Goal: Information Seeking & Learning: Understand process/instructions

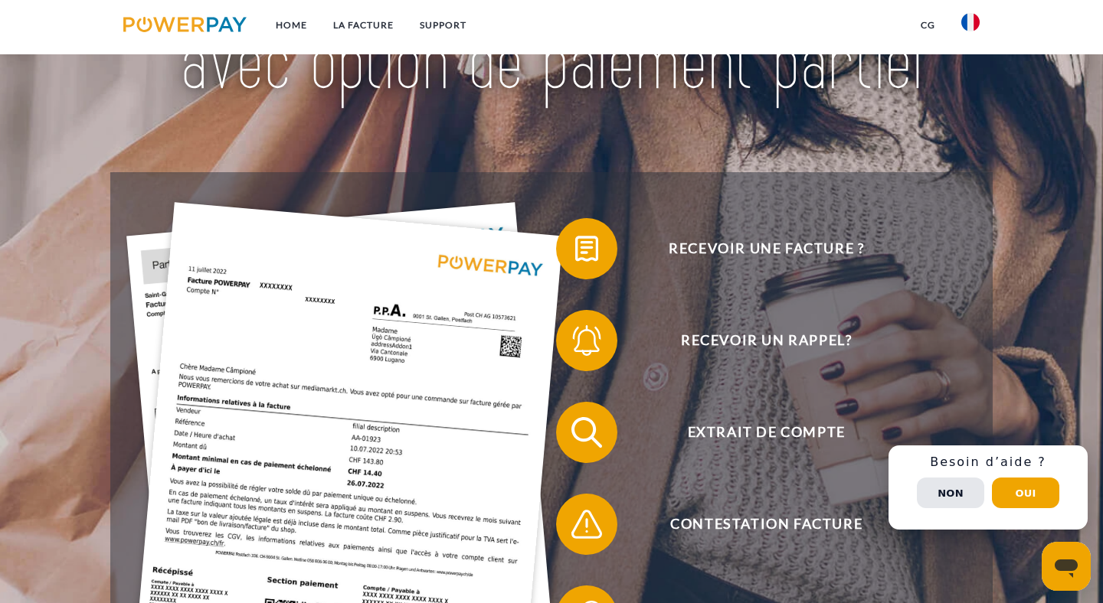
scroll to position [188, 0]
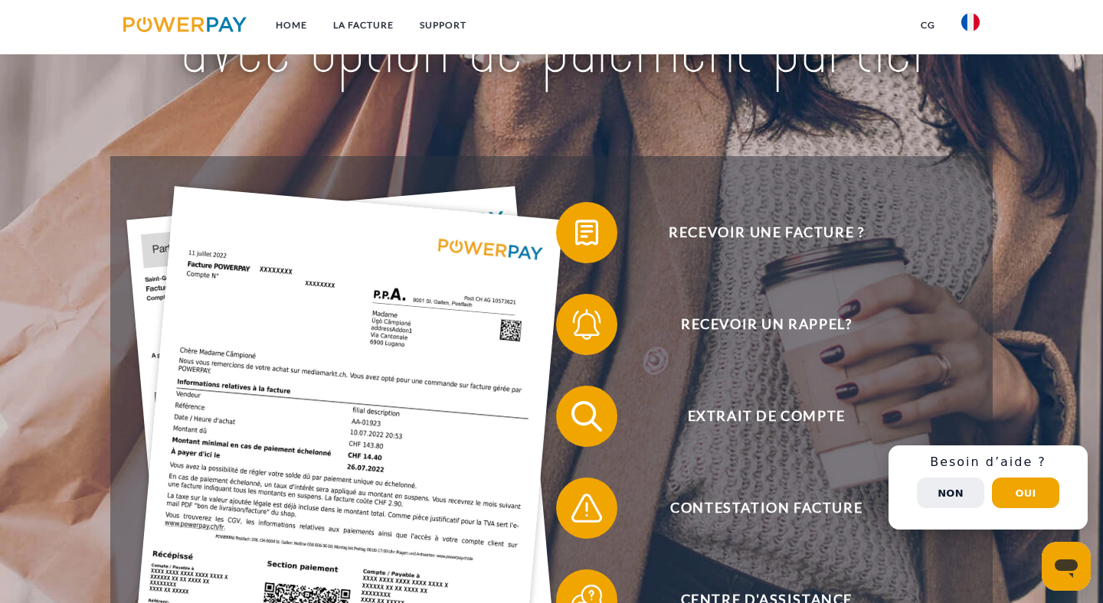
click at [963, 493] on button "Non" at bounding box center [950, 493] width 67 height 31
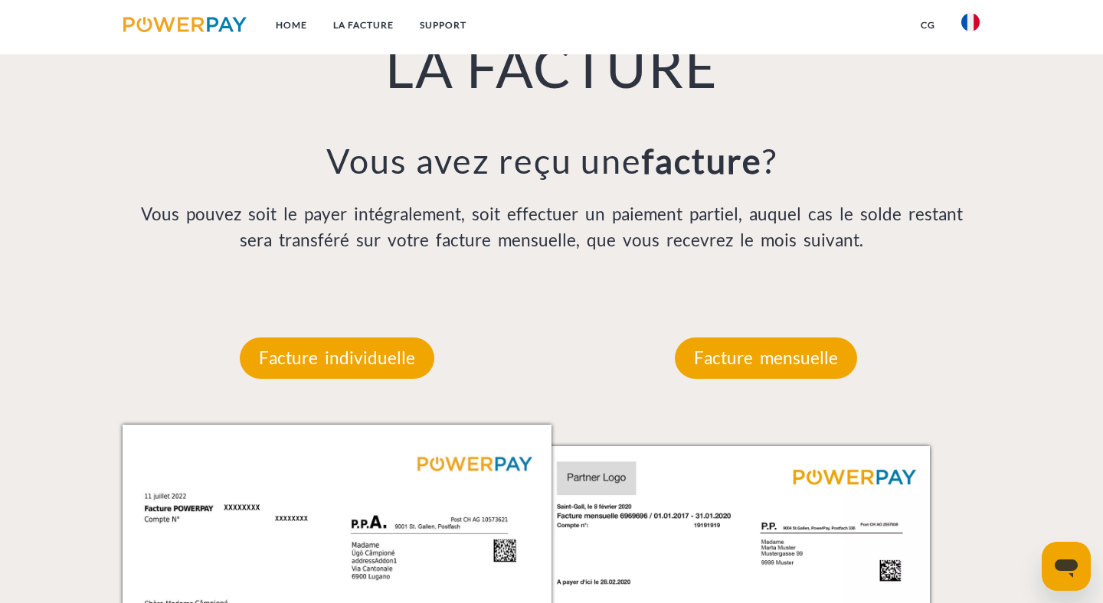
scroll to position [1275, 0]
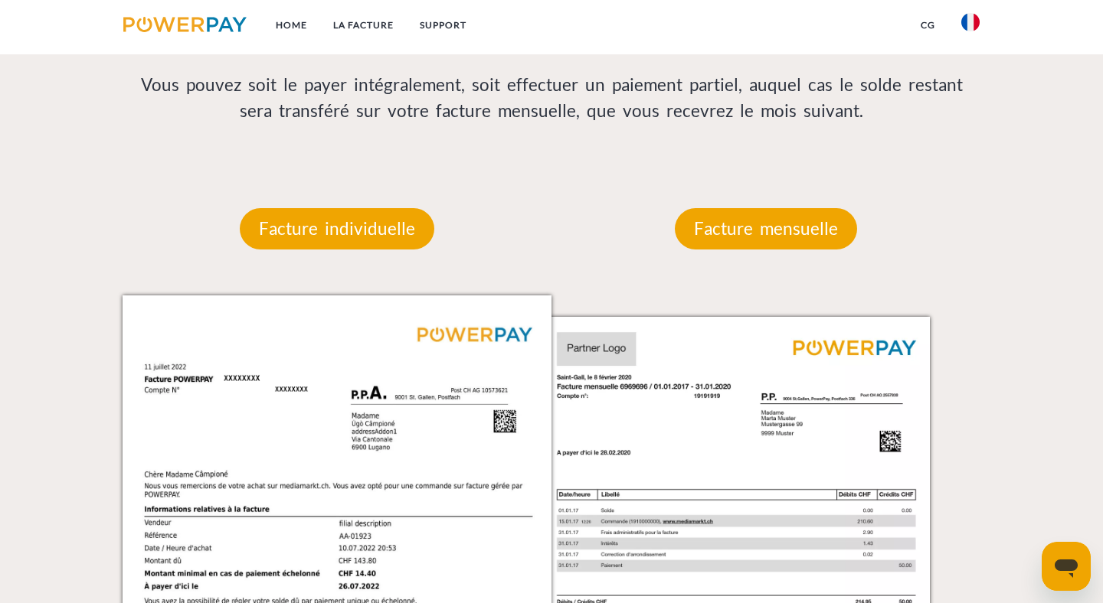
click at [802, 232] on p "Facture mensuelle" at bounding box center [766, 228] width 182 height 41
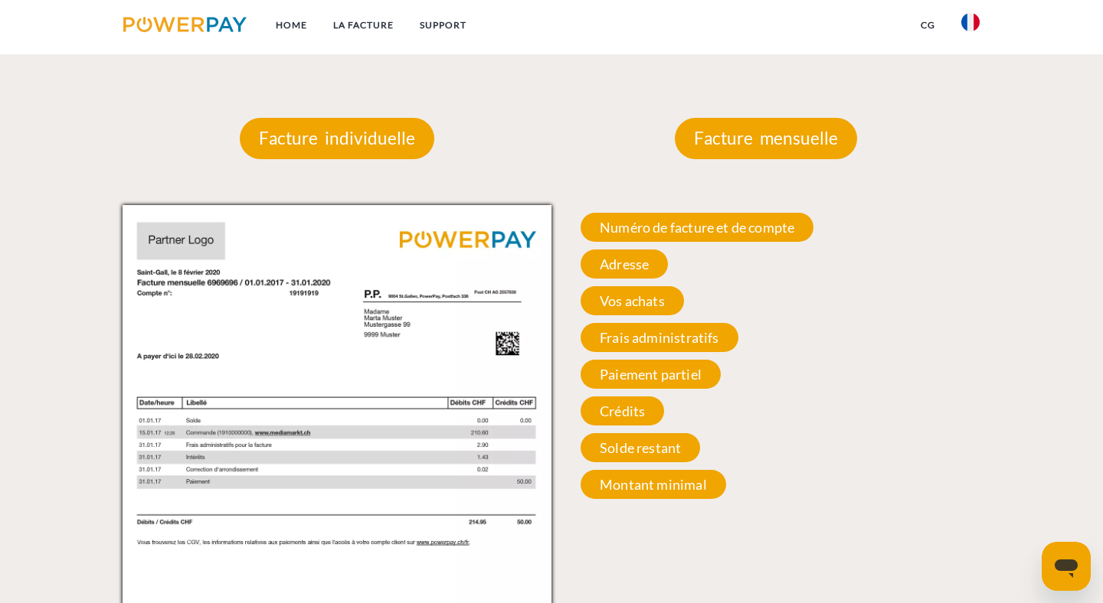
scroll to position [1349, 0]
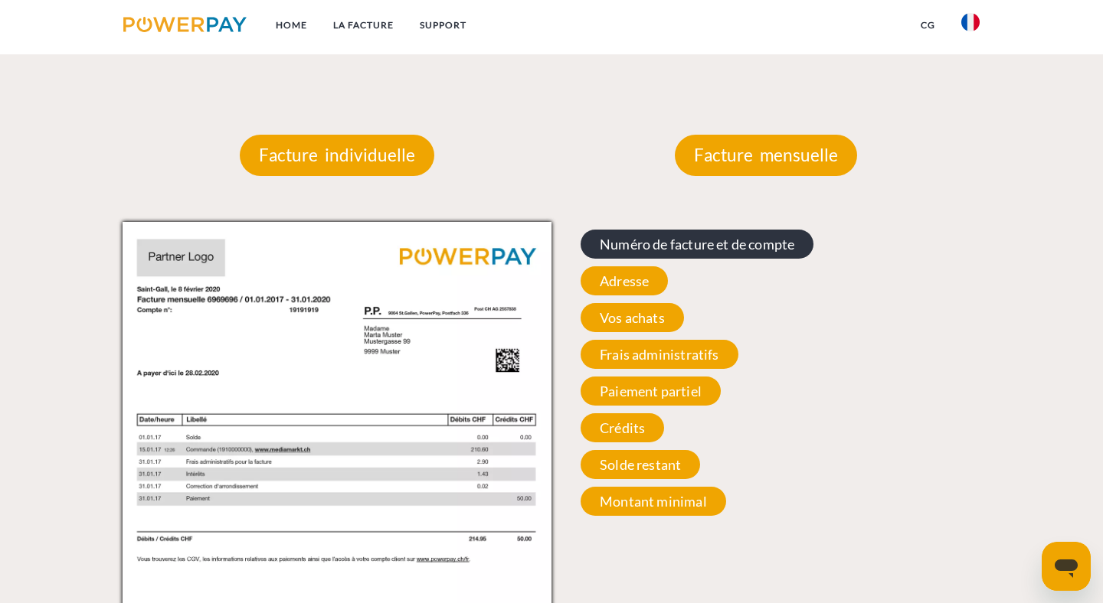
click at [757, 247] on span "Numéro de facture et de compte" at bounding box center [697, 244] width 233 height 29
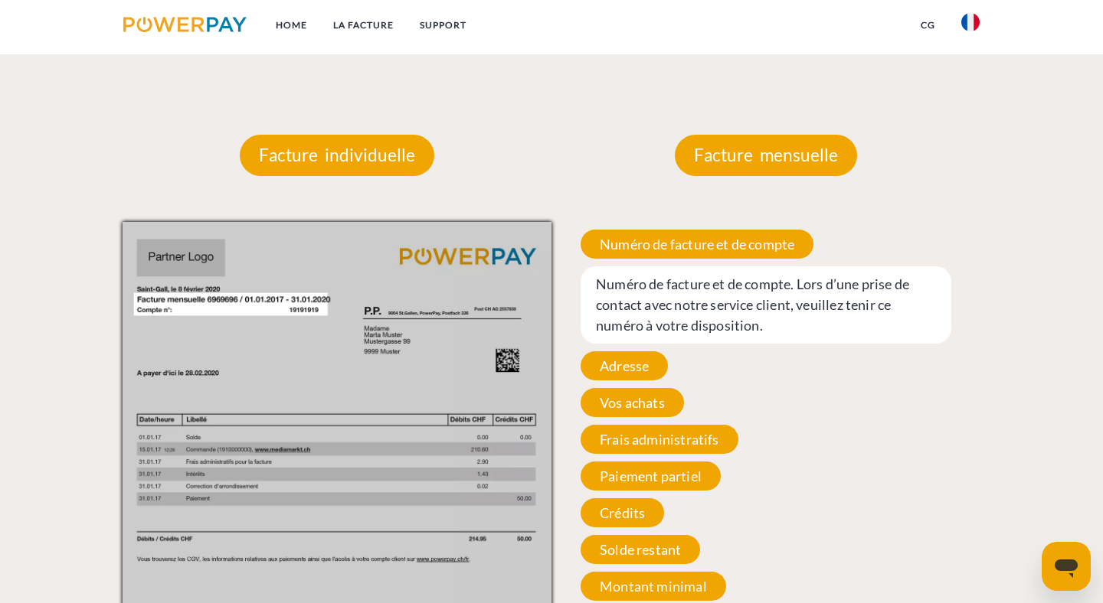
click at [734, 313] on span "Numéro de facture et de compte. Lors d’une prise de contact avec notre service …" at bounding box center [766, 305] width 371 height 77
click at [753, 324] on span "Numéro de facture et de compte. Lors d’une prise de contact avec notre service …" at bounding box center [766, 305] width 371 height 77
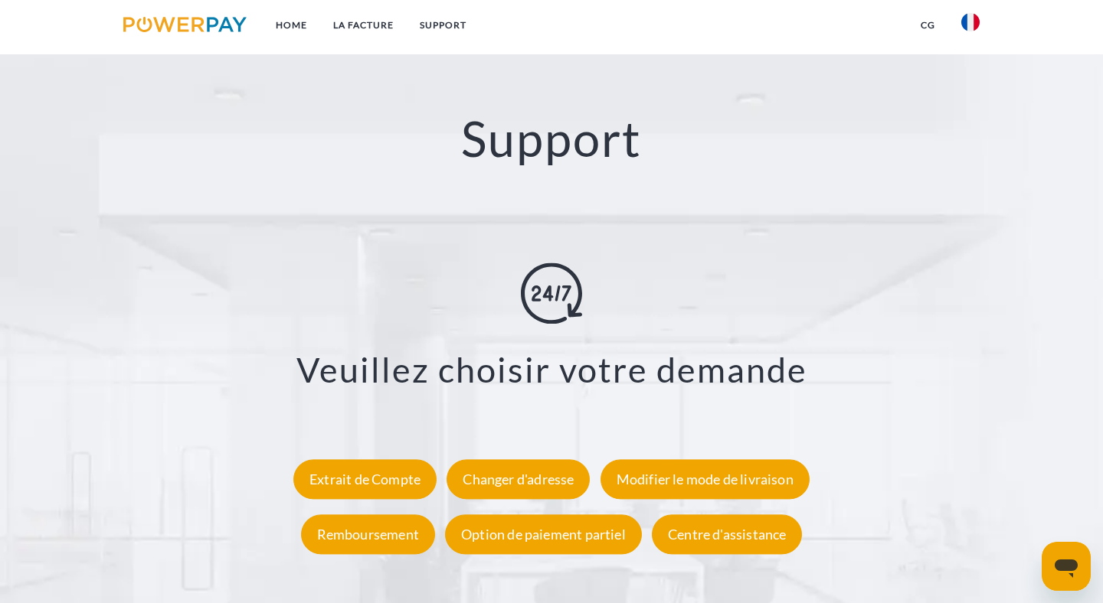
scroll to position [2851, 0]
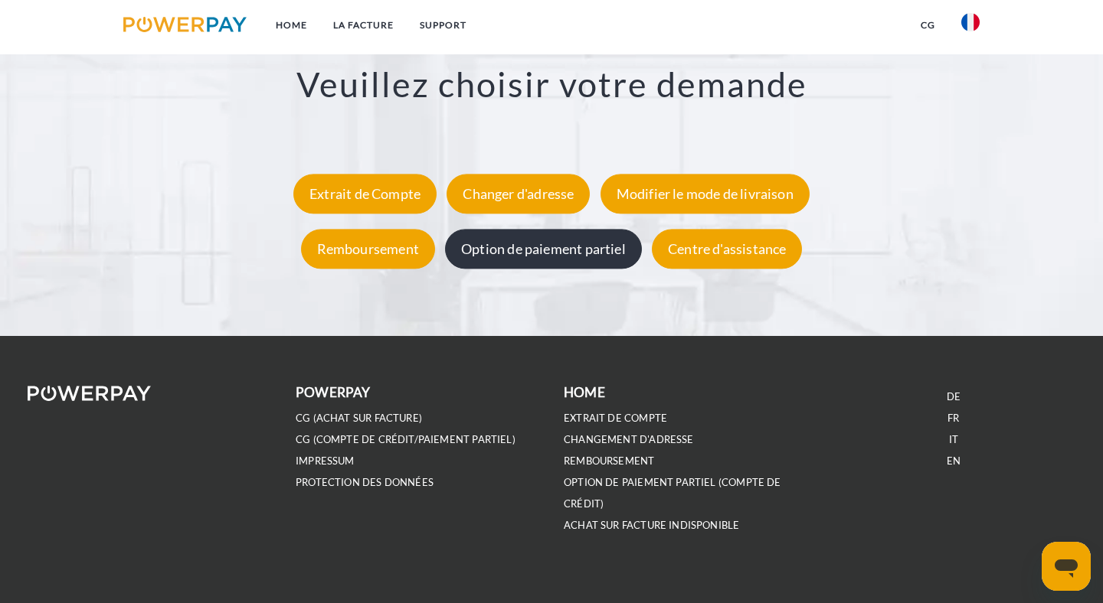
click at [545, 257] on div "Option de paiement partiel" at bounding box center [543, 250] width 197 height 40
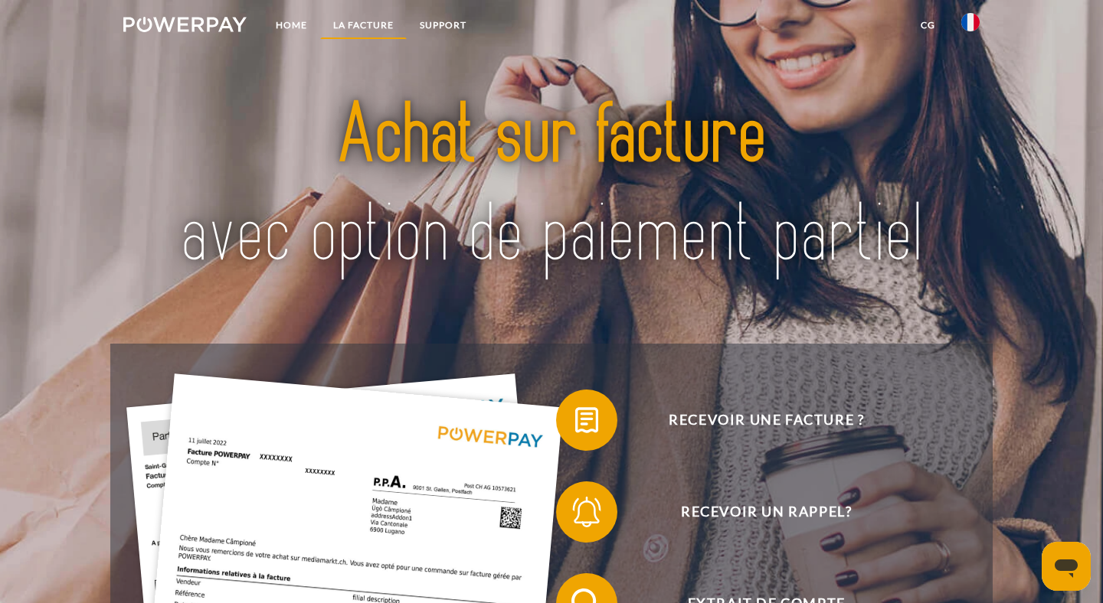
click at [350, 24] on link "LA FACTURE" at bounding box center [363, 25] width 87 height 28
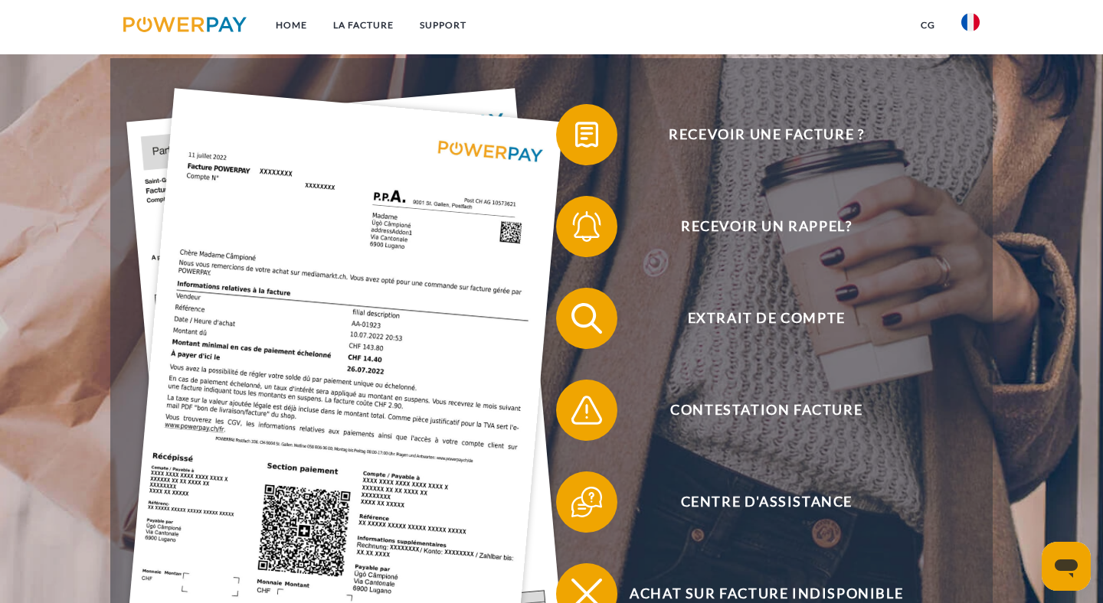
scroll to position [312, 0]
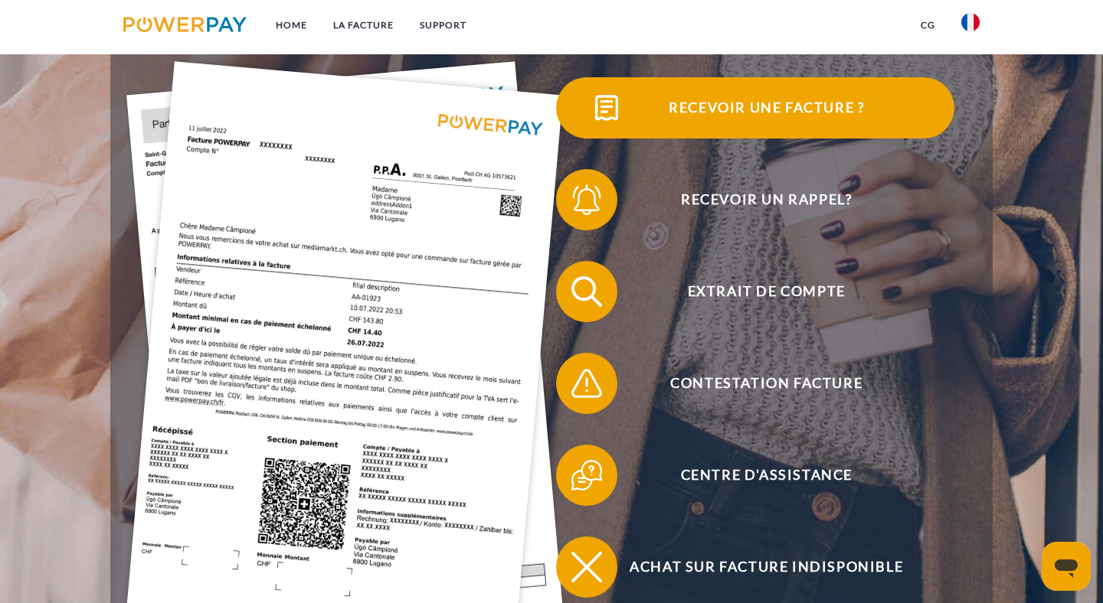
click at [798, 104] on span "Recevoir une facture ?" at bounding box center [766, 107] width 375 height 61
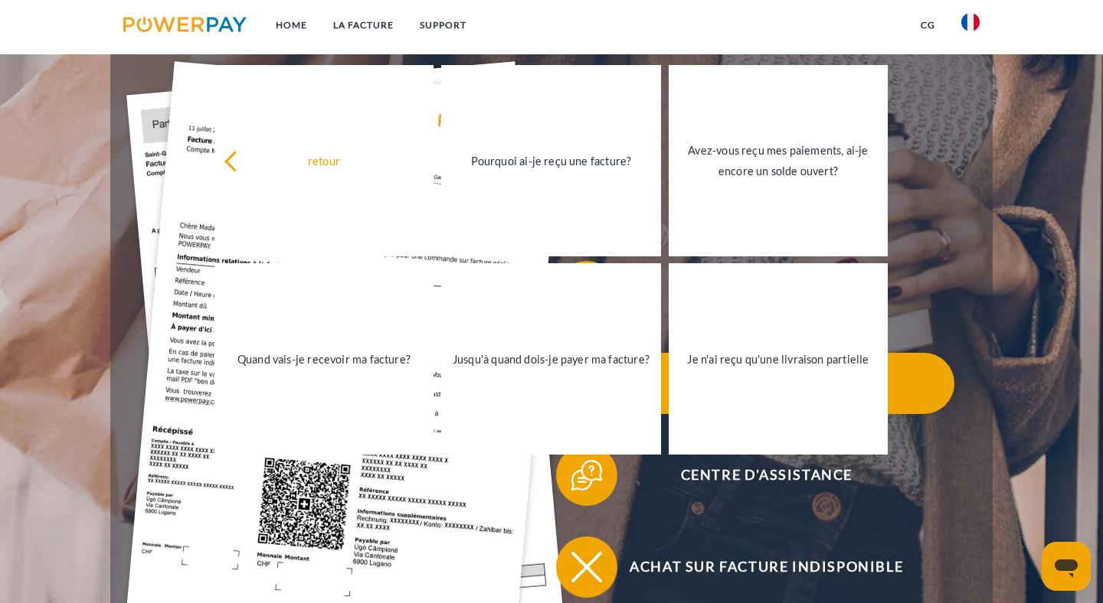
click at [939, 358] on span "Contestation Facture" at bounding box center [766, 383] width 375 height 61
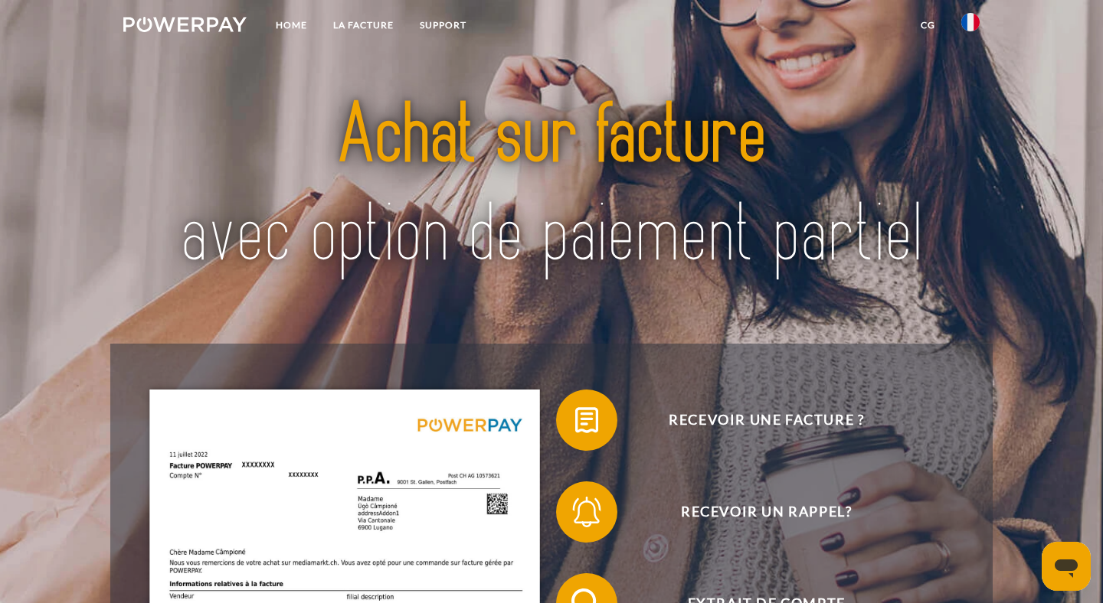
click at [929, 27] on link "CG" at bounding box center [928, 25] width 41 height 28
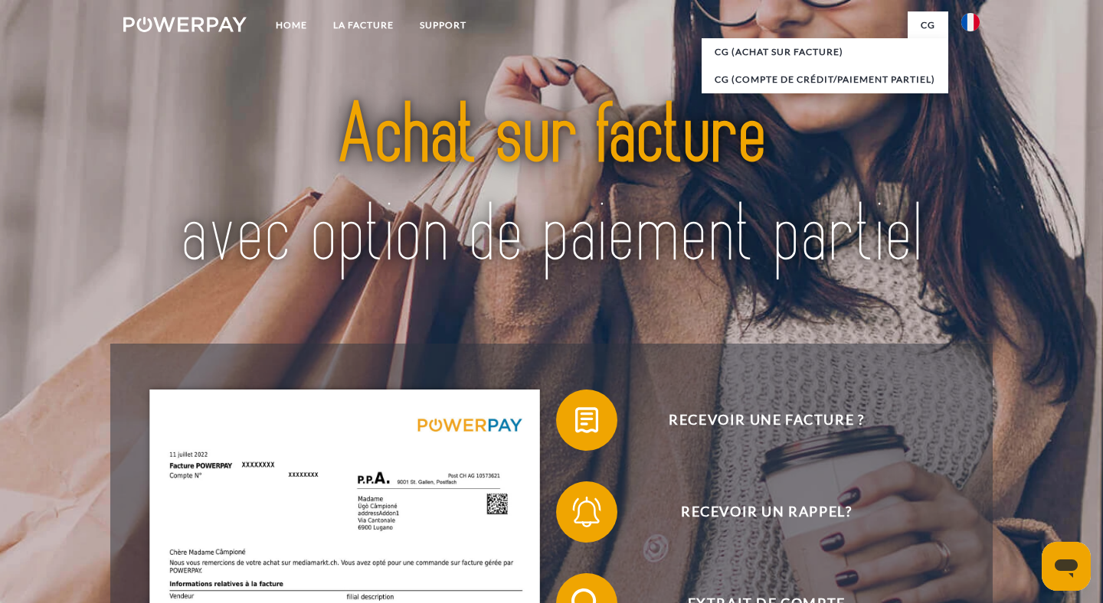
click at [969, 24] on img at bounding box center [970, 22] width 18 height 18
click at [973, 152] on img at bounding box center [970, 151] width 18 height 18
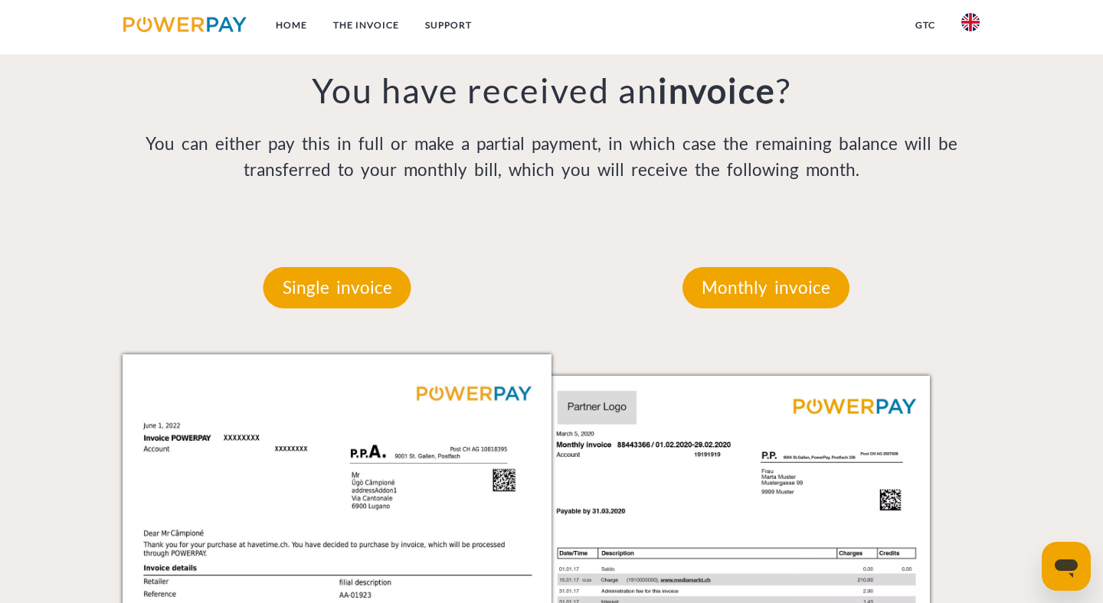
scroll to position [1222, 0]
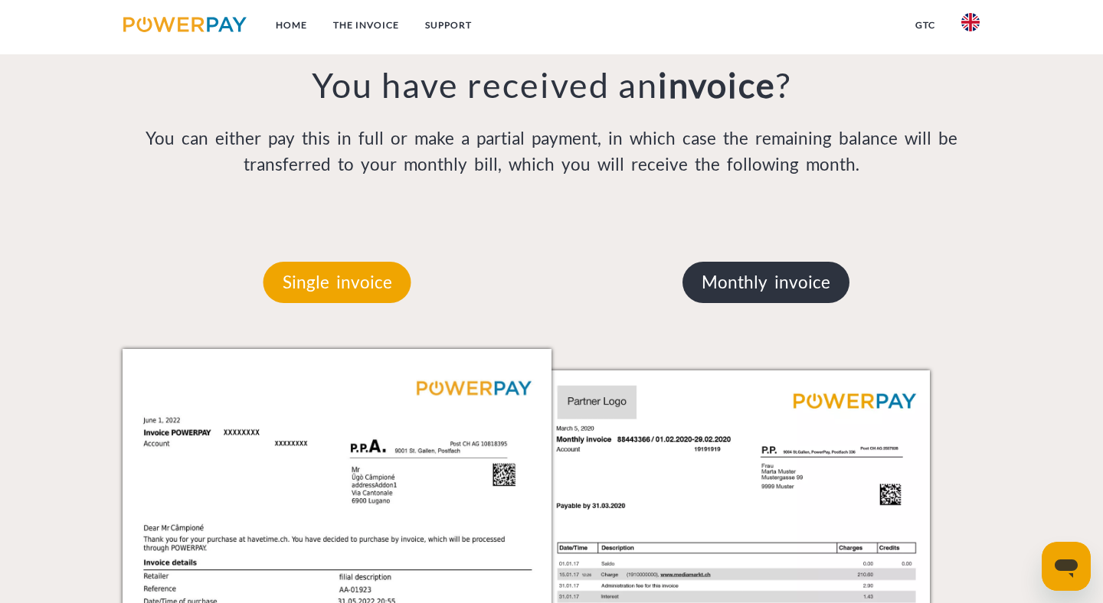
click at [773, 281] on p "Monthly invoice" at bounding box center [765, 282] width 167 height 41
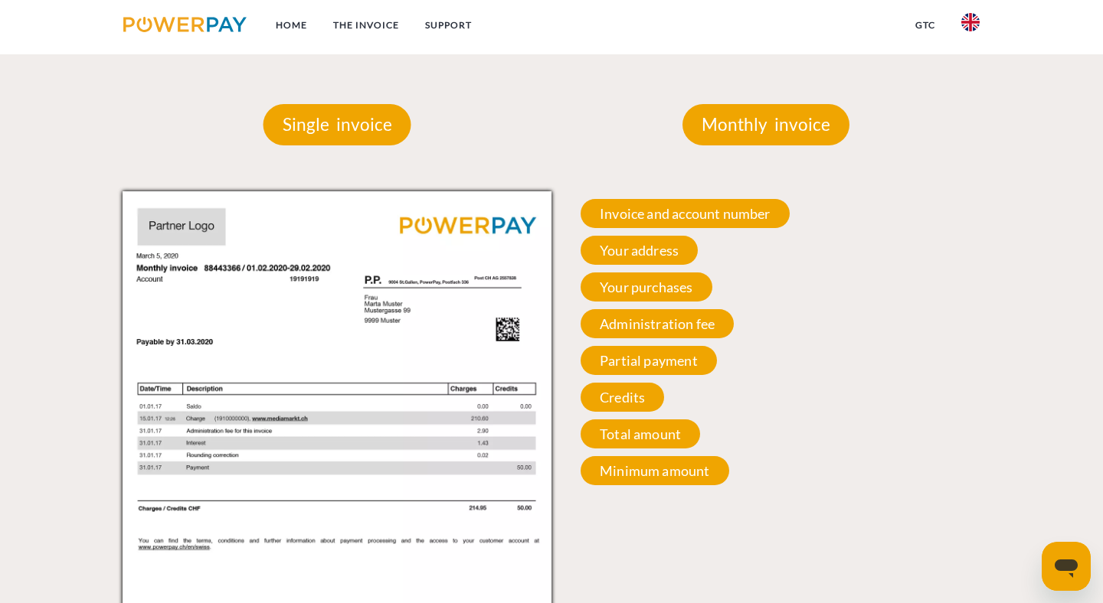
scroll to position [1382, 0]
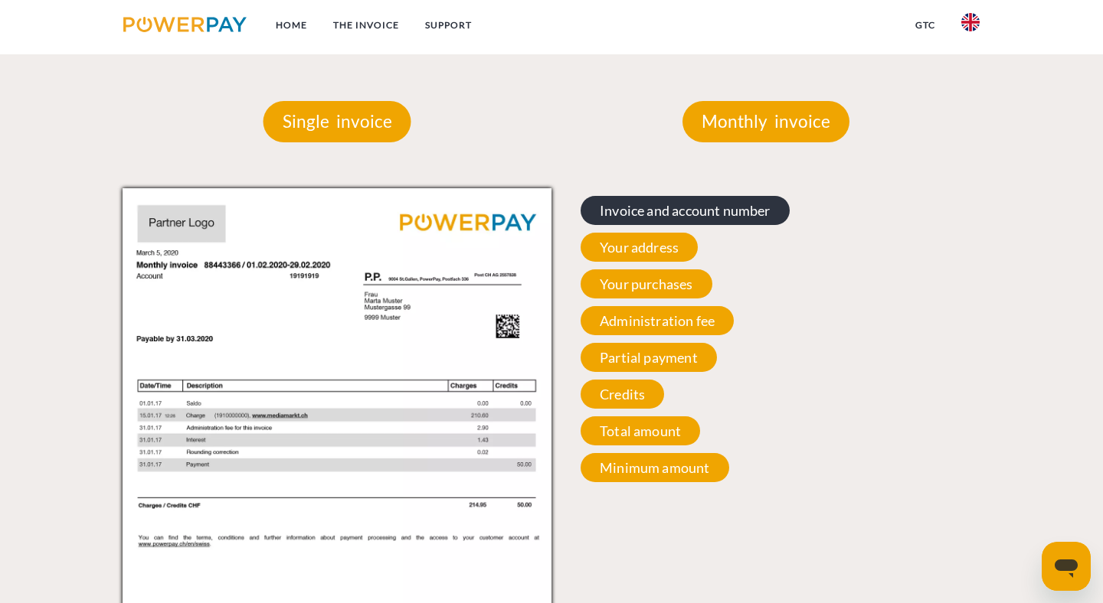
click at [762, 214] on span "Invoice and account number" at bounding box center [685, 210] width 209 height 29
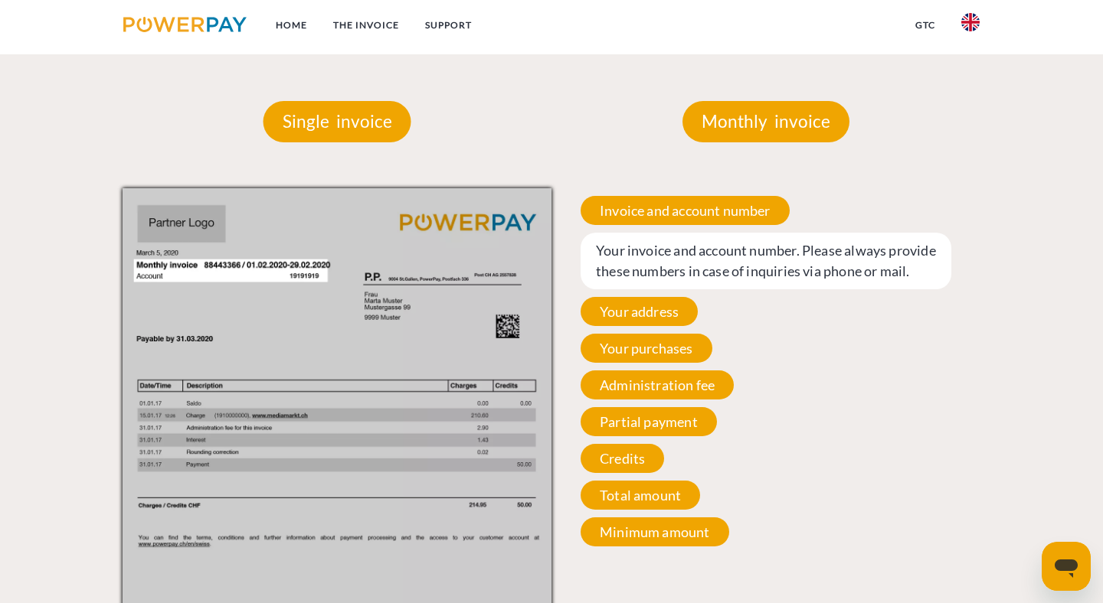
click at [732, 282] on span "Your invoice and account number. Please always provide these numbers in case of…" at bounding box center [766, 261] width 371 height 57
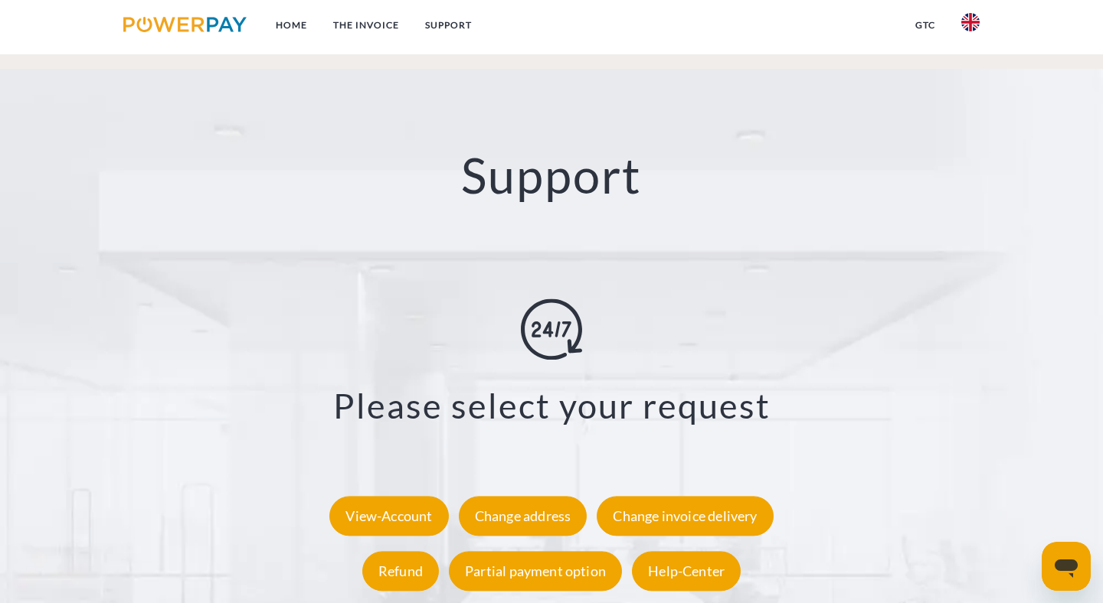
scroll to position [2674, 0]
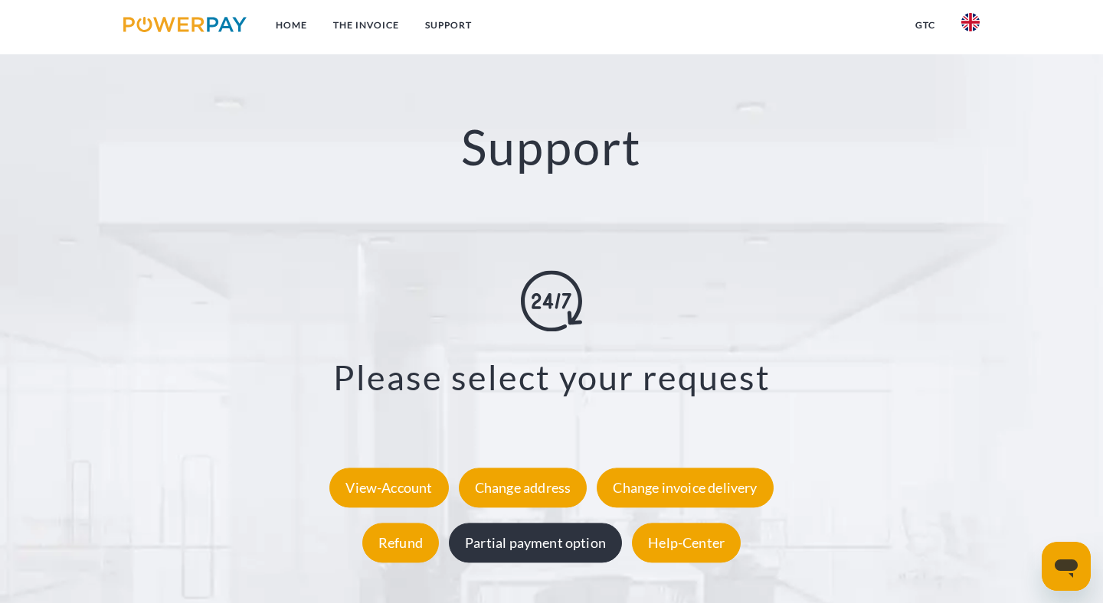
click at [469, 523] on div "Partial payment option" at bounding box center [535, 543] width 173 height 40
